Goal: Navigation & Orientation: Find specific page/section

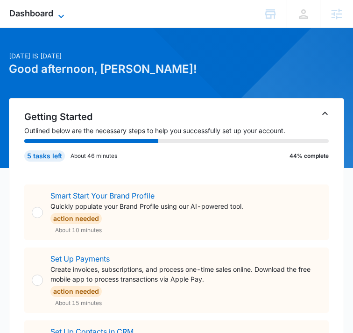
click at [48, 14] on span "Dashboard" at bounding box center [31, 13] width 44 height 10
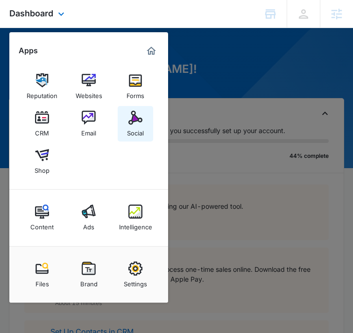
click at [135, 120] on img at bounding box center [136, 118] width 14 height 14
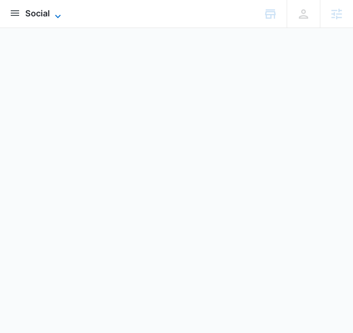
click at [45, 11] on span "Social" at bounding box center [37, 13] width 25 height 10
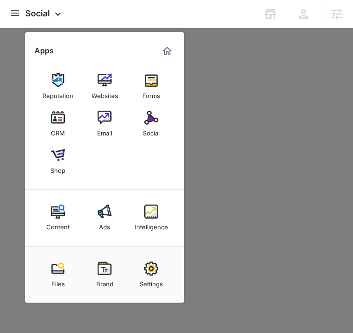
click at [244, 201] on div at bounding box center [176, 166] width 353 height 333
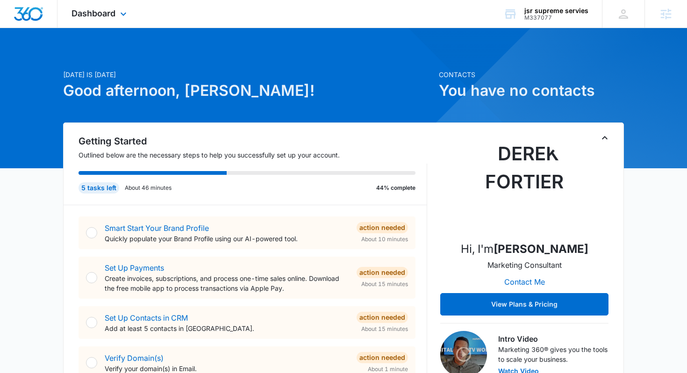
click at [37, 3] on div at bounding box center [29, 14] width 58 height 28
click at [108, 14] on span "Dashboard" at bounding box center [94, 13] width 44 height 10
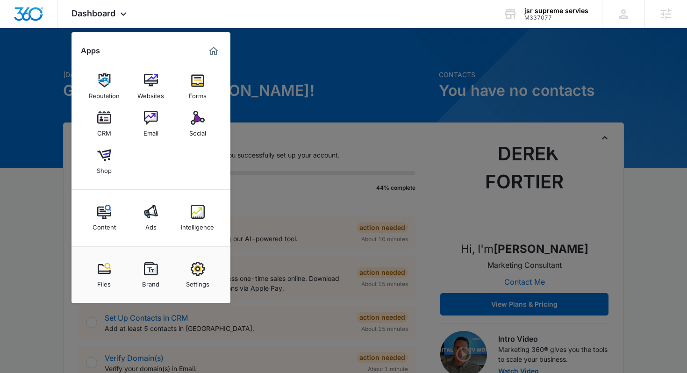
click at [269, 122] on div at bounding box center [343, 186] width 687 height 373
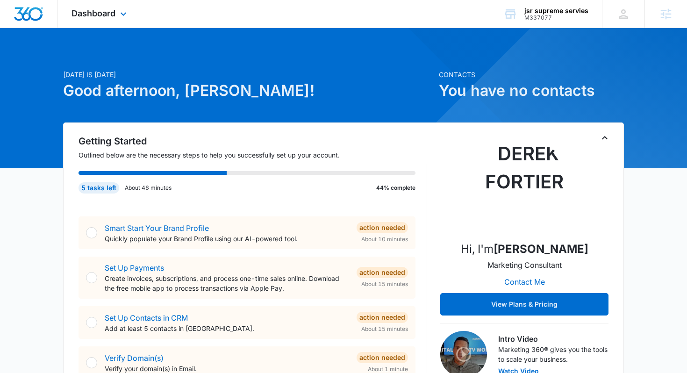
click at [36, 13] on img "Dashboard" at bounding box center [29, 14] width 30 height 14
